Goal: Task Accomplishment & Management: Manage account settings

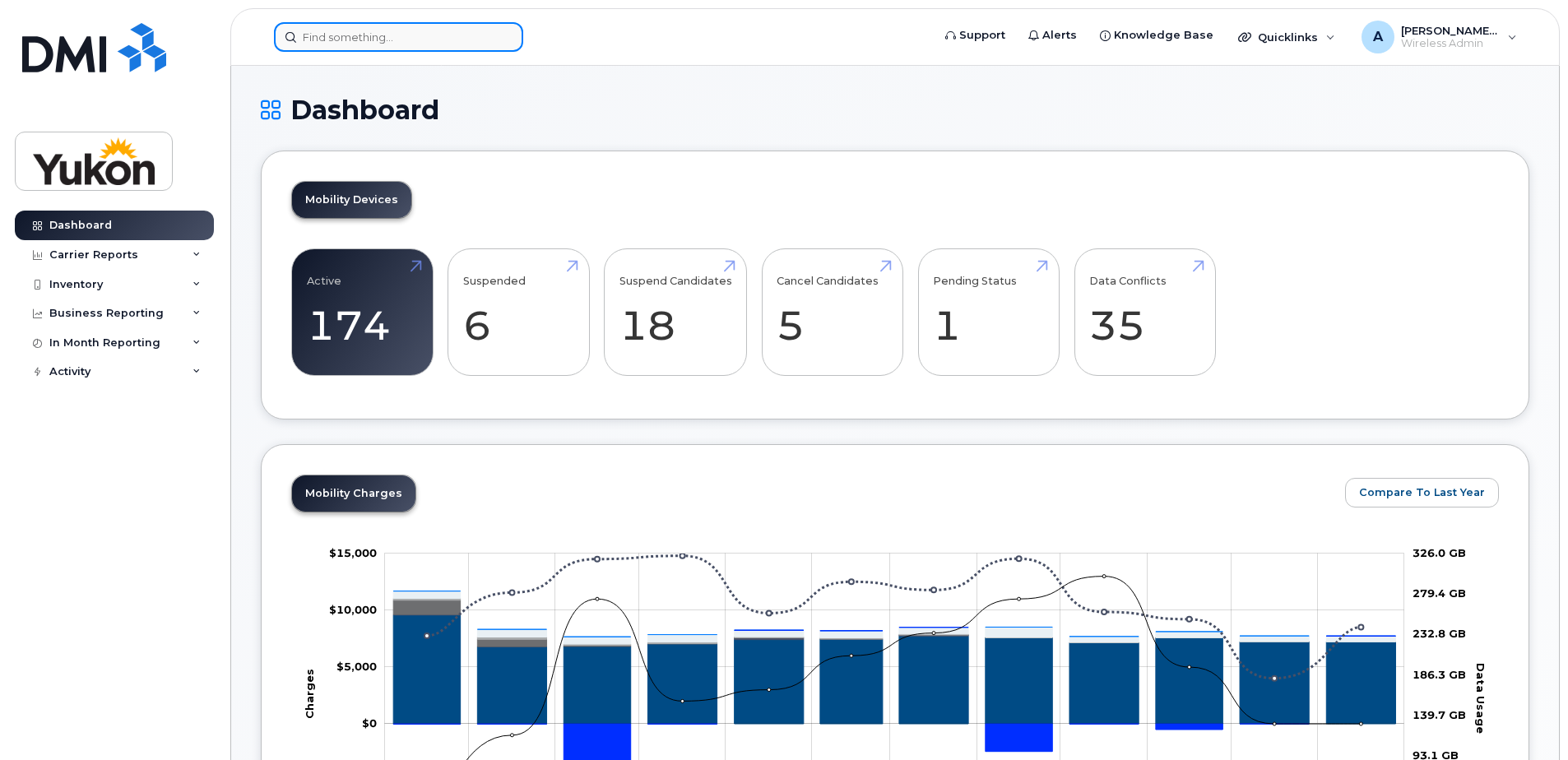
click at [379, 50] on input at bounding box center [398, 37] width 249 height 30
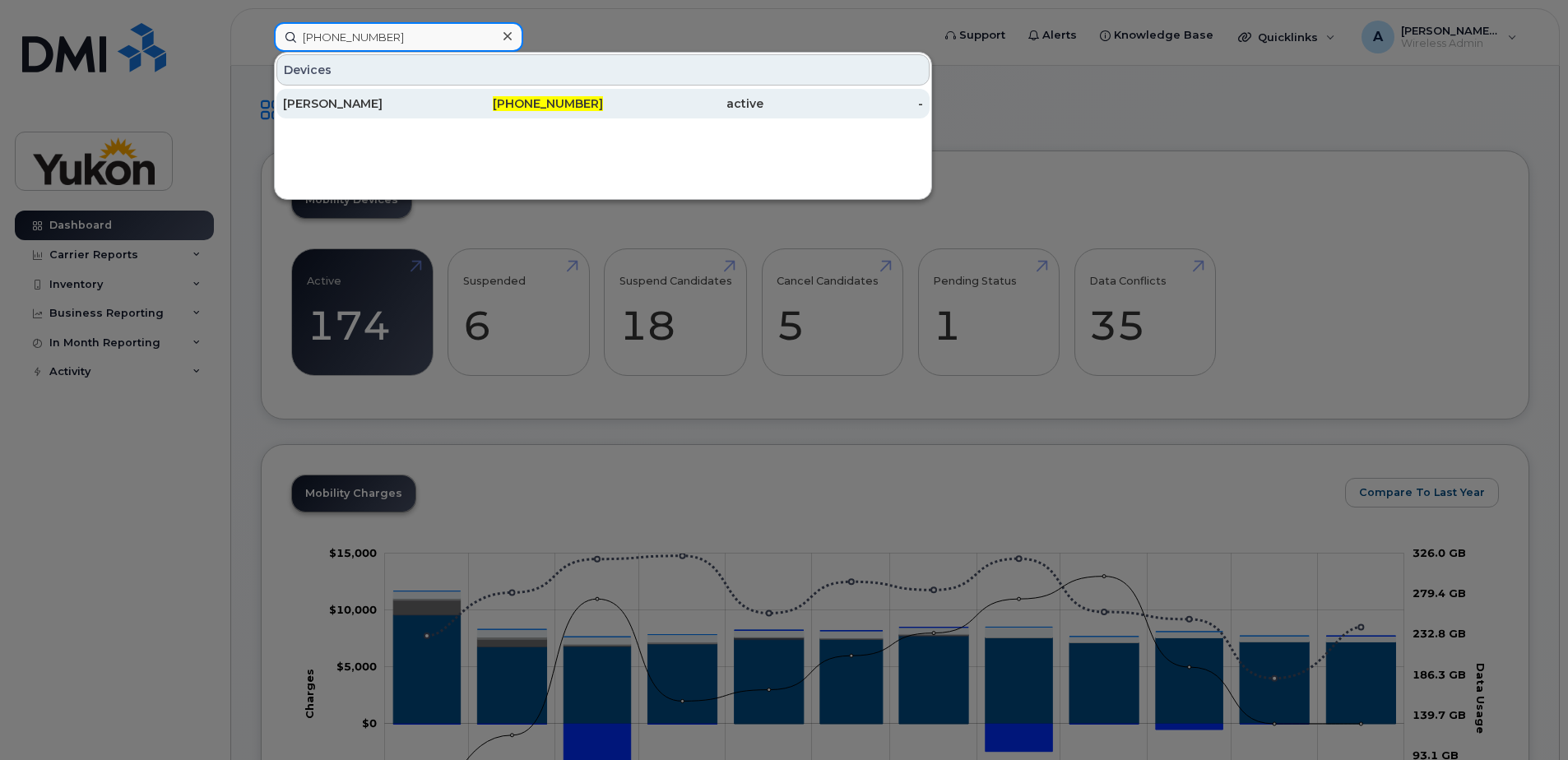
type input "867-332-9978"
click at [412, 99] on div "[PERSON_NAME]" at bounding box center [363, 103] width 161 height 16
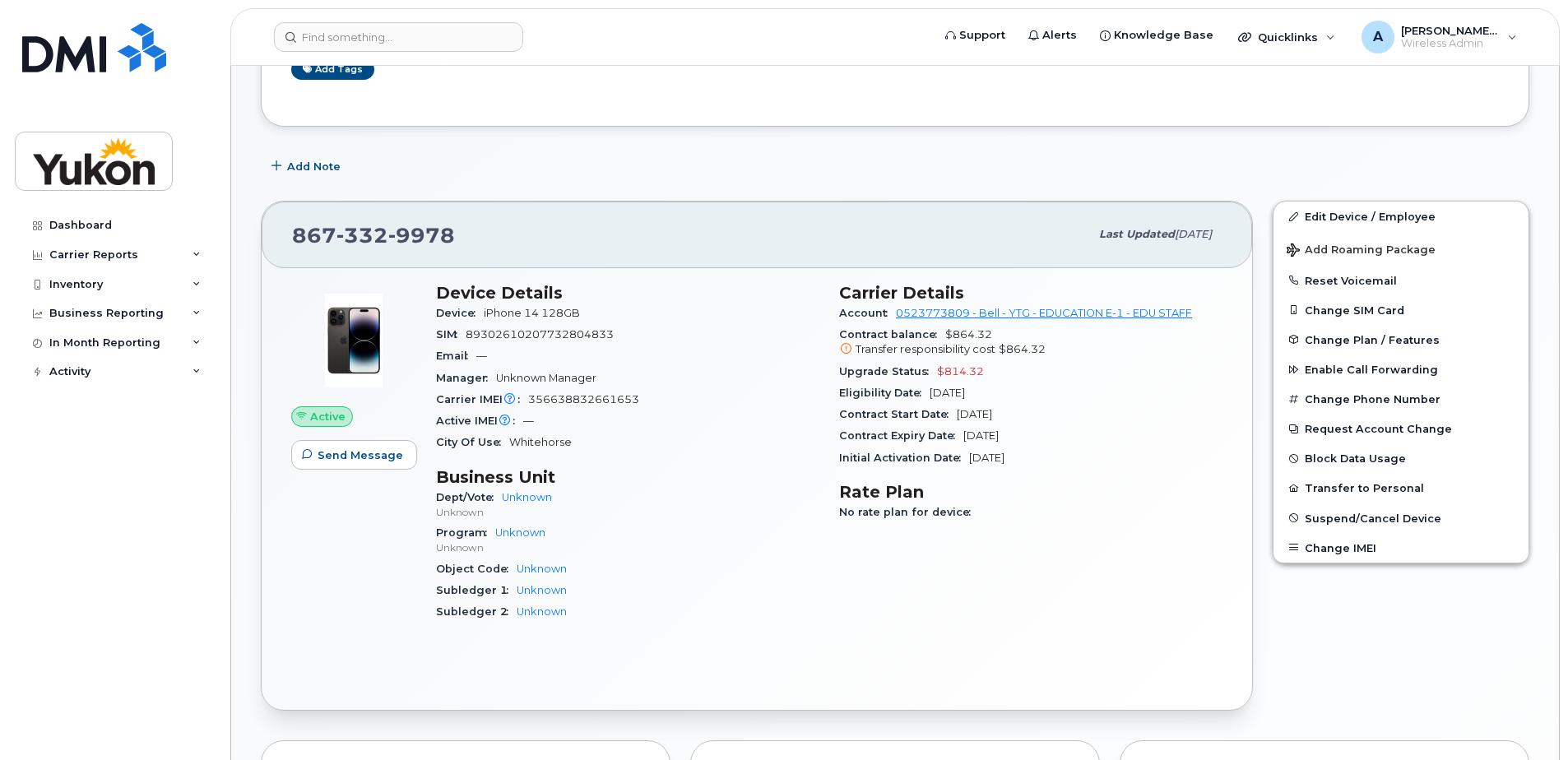
scroll to position [165, 0]
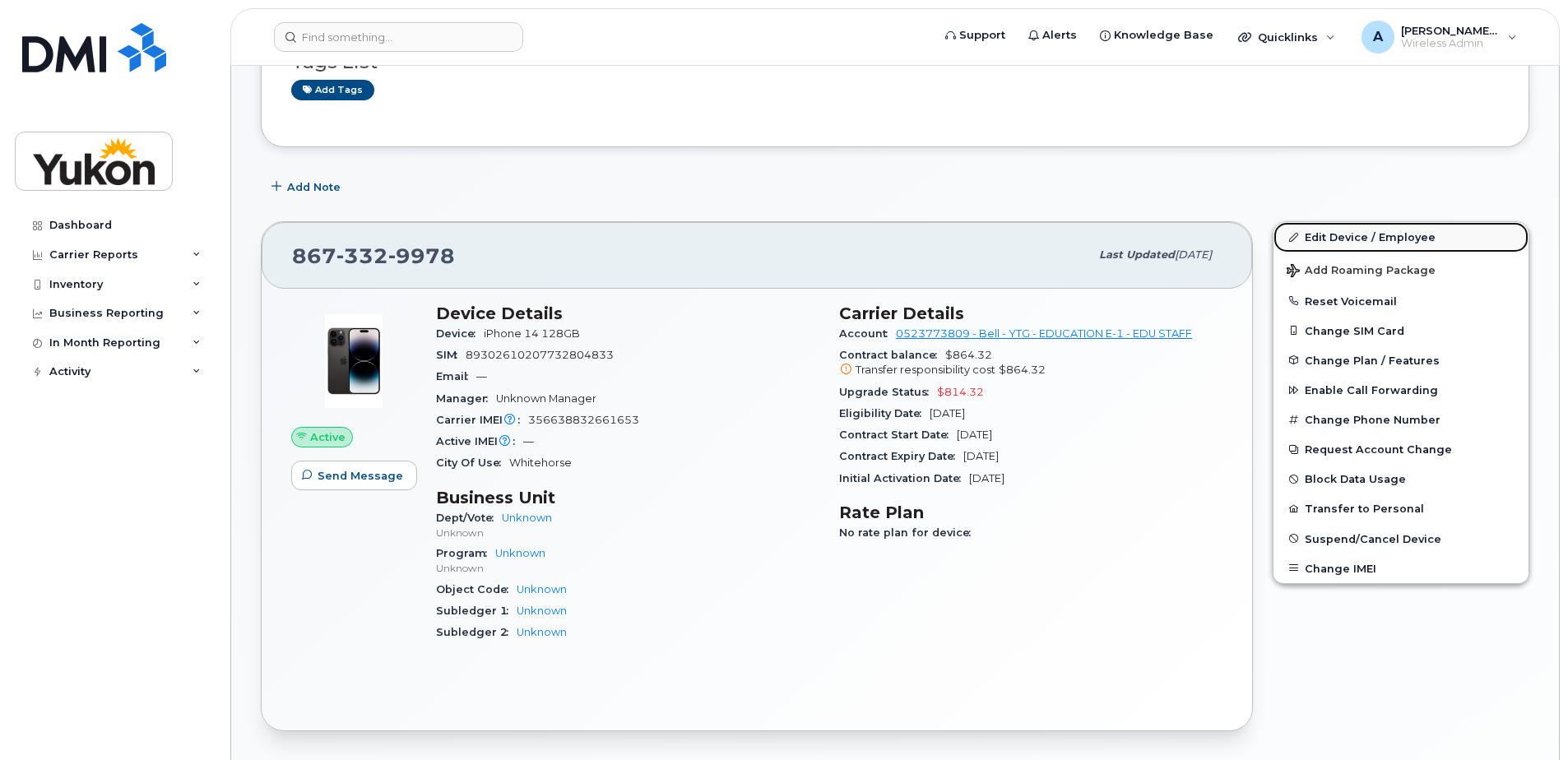
click at [1418, 240] on link "Edit Device / Employee" at bounding box center [1401, 237] width 255 height 30
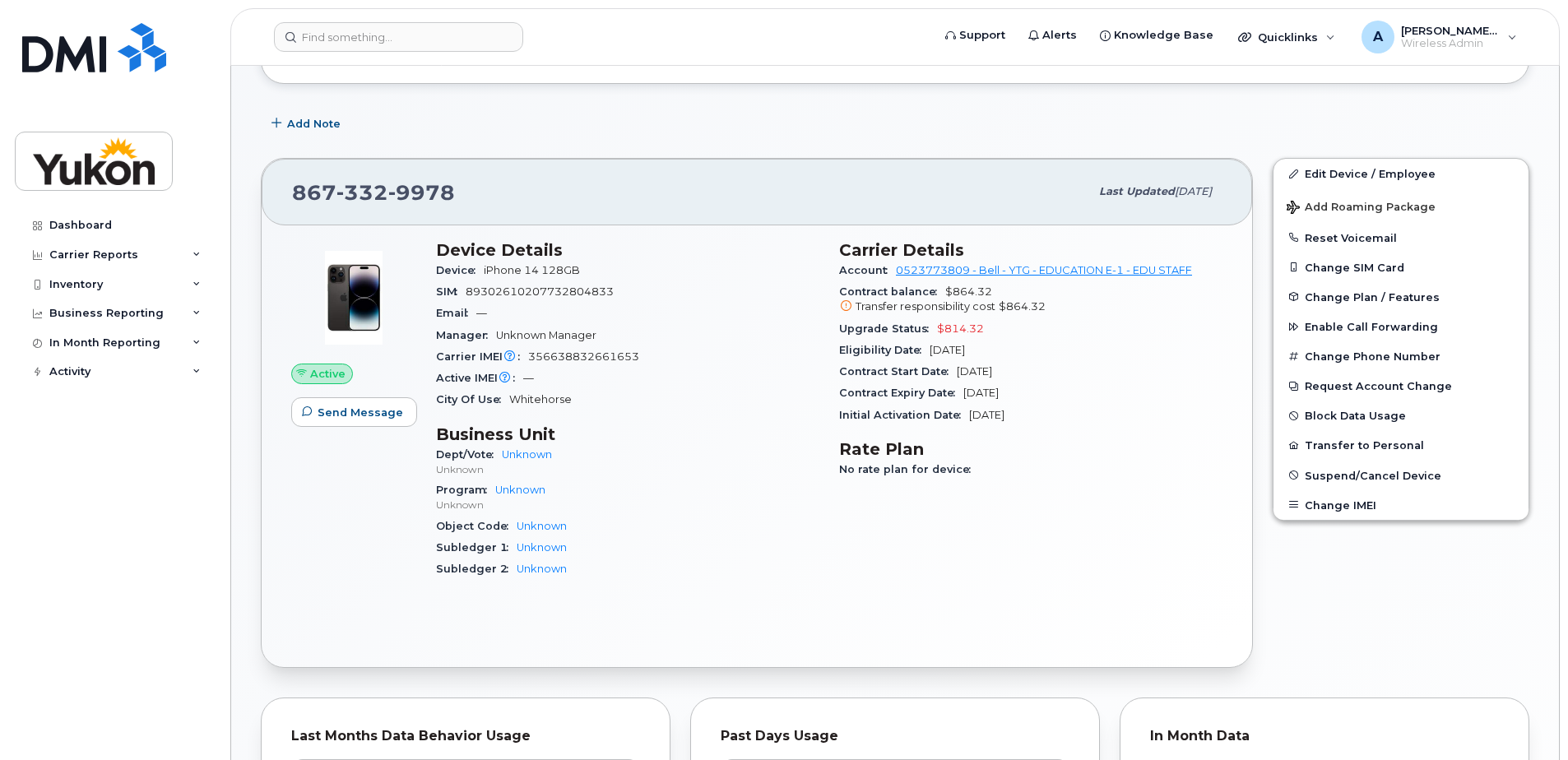
scroll to position [329, 0]
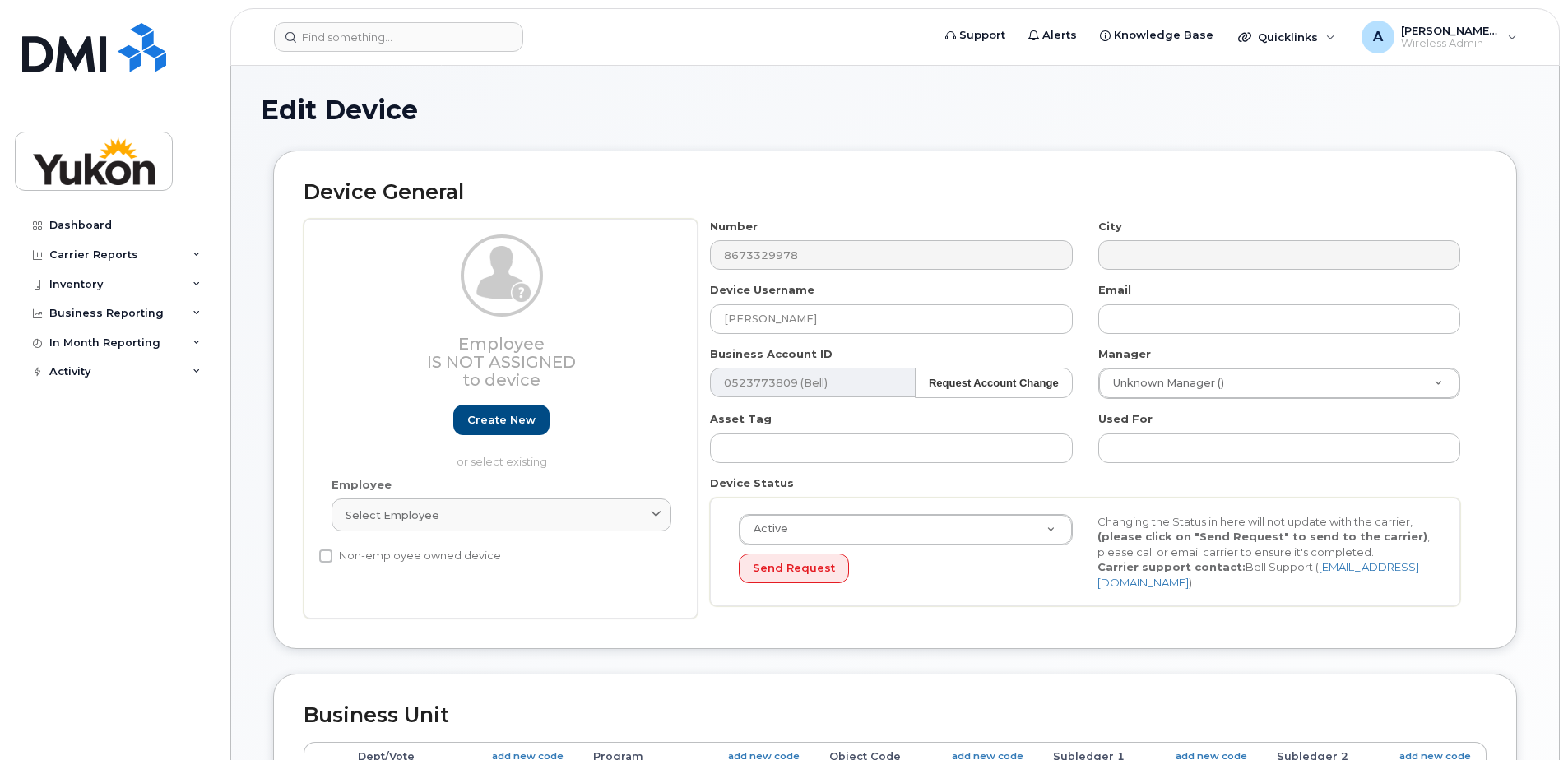
select select "33497273"
select select "33497275"
select select "33497277"
